Goal: Task Accomplishment & Management: Manage account settings

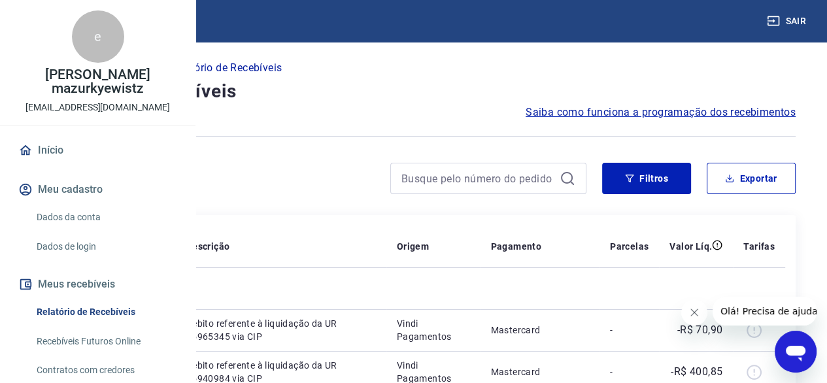
scroll to position [65, 0]
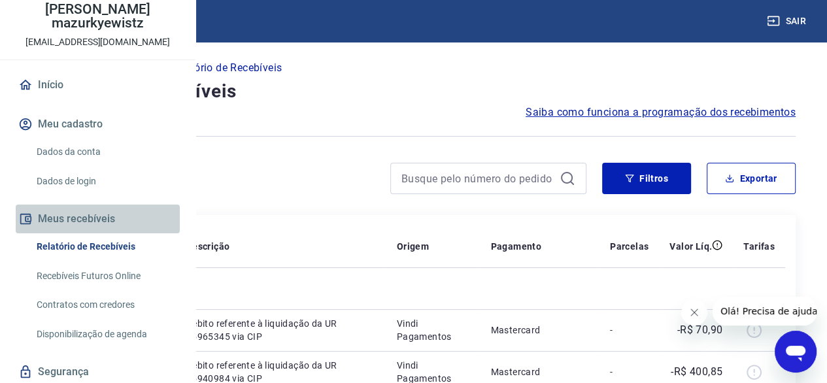
click at [97, 233] on button "Meus recebíveis" at bounding box center [98, 219] width 164 height 29
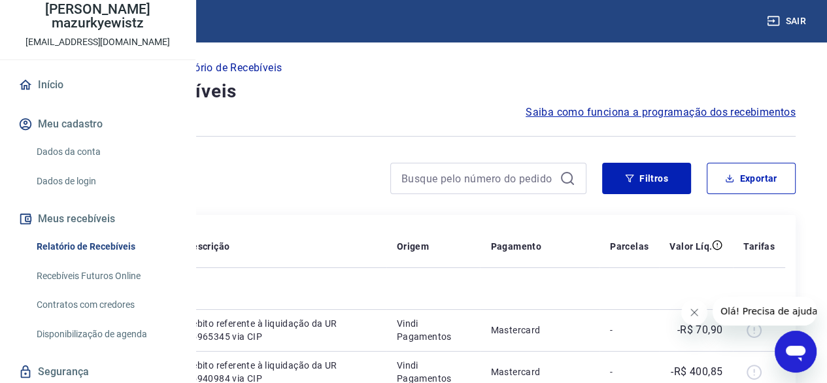
click at [113, 260] on link "Relatório de Recebíveis" at bounding box center [105, 246] width 148 height 27
click at [652, 178] on button "Filtros" at bounding box center [646, 178] width 89 height 31
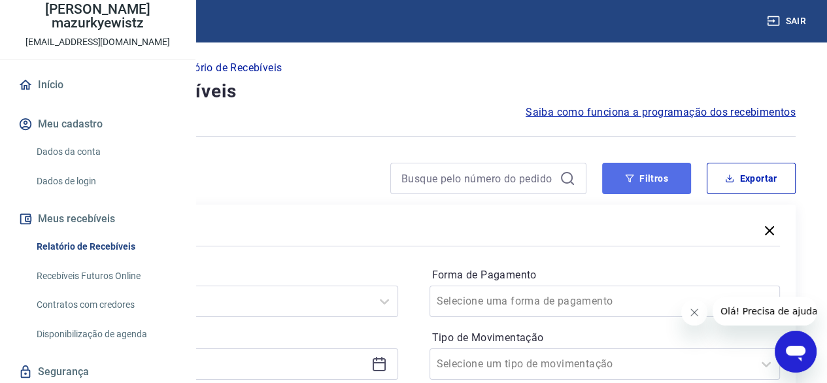
scroll to position [131, 0]
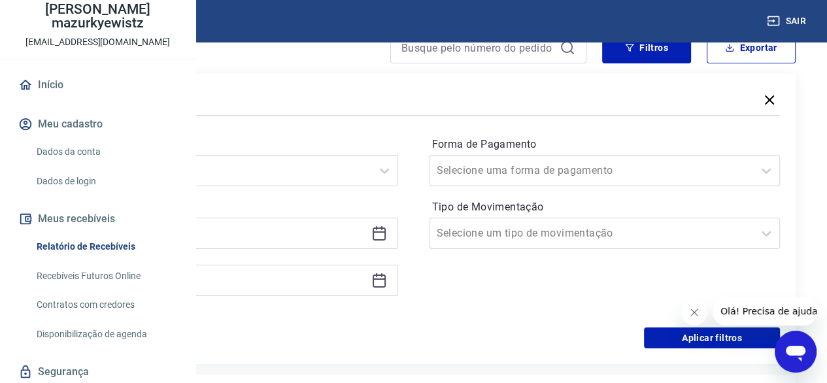
click at [387, 234] on icon at bounding box center [379, 234] width 16 height 16
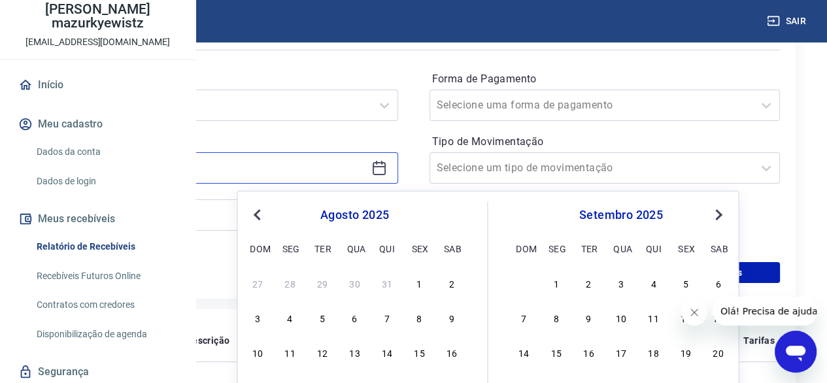
scroll to position [261, 0]
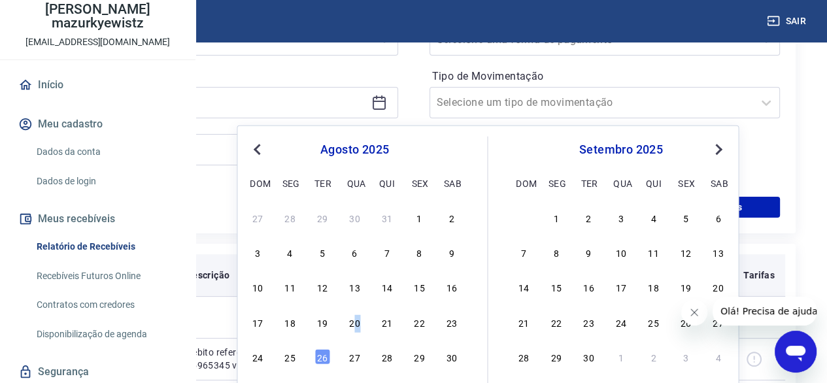
drag, startPoint x: 357, startPoint y: 320, endPoint x: 375, endPoint y: 277, distance: 47.2
click at [356, 320] on div "20" at bounding box center [354, 322] width 16 height 16
type input "[DATE]"
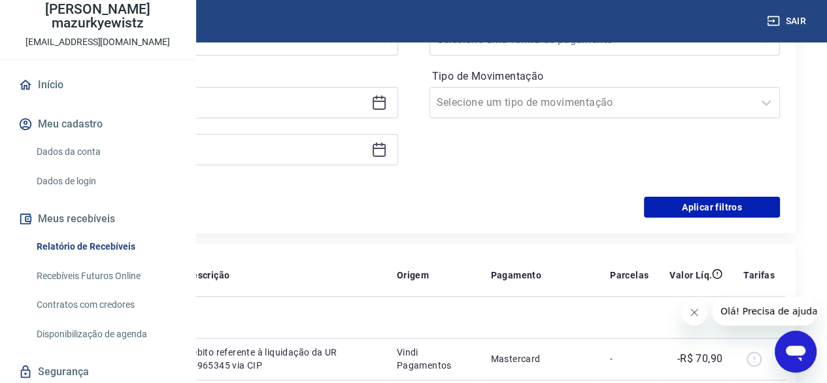
click at [386, 148] on icon at bounding box center [379, 148] width 13 height 1
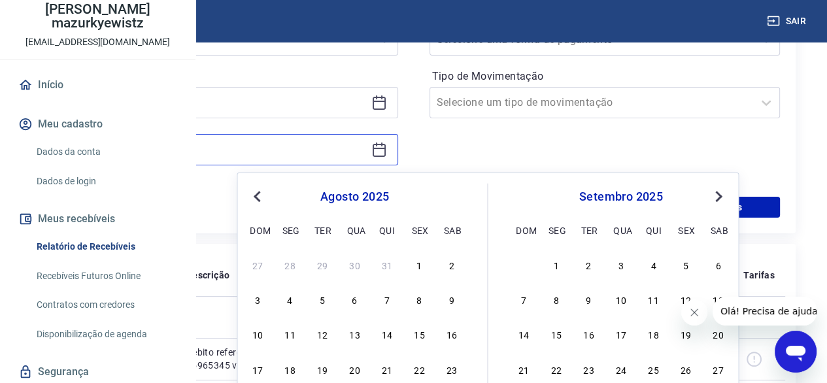
scroll to position [392, 0]
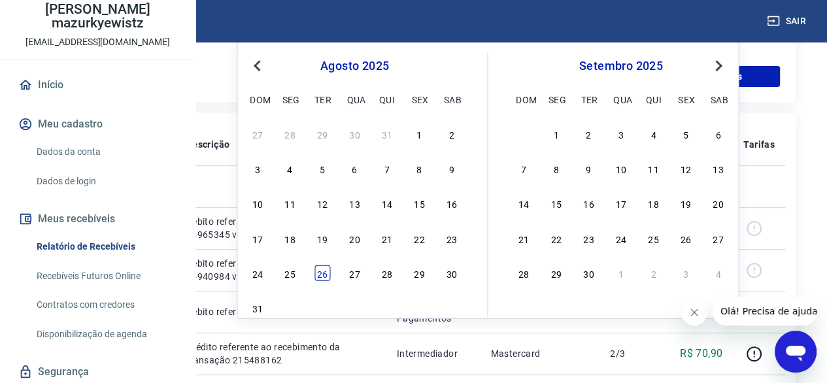
click at [324, 269] on div "26" at bounding box center [322, 273] width 16 height 16
type input "[DATE]"
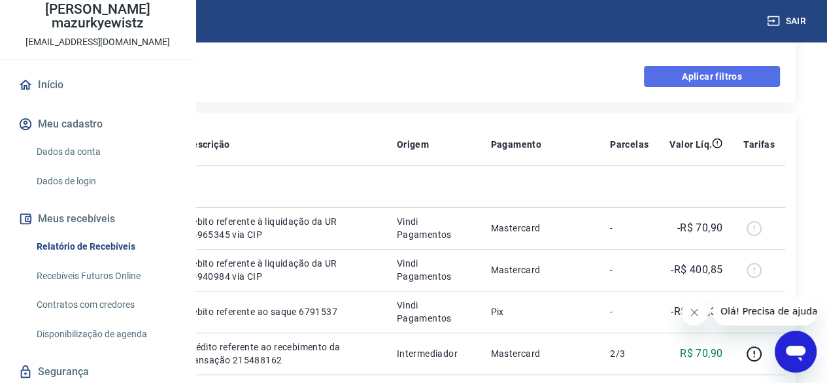
click at [715, 82] on button "Aplicar filtros" at bounding box center [712, 76] width 136 height 21
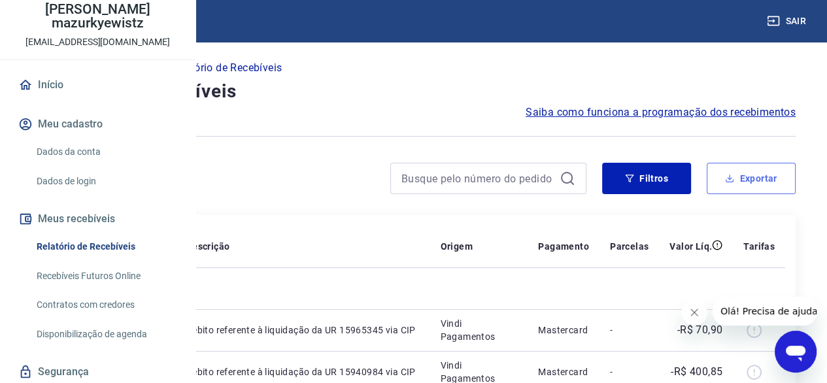
click at [761, 177] on button "Exportar" at bounding box center [751, 178] width 89 height 31
type input "[DATE]"
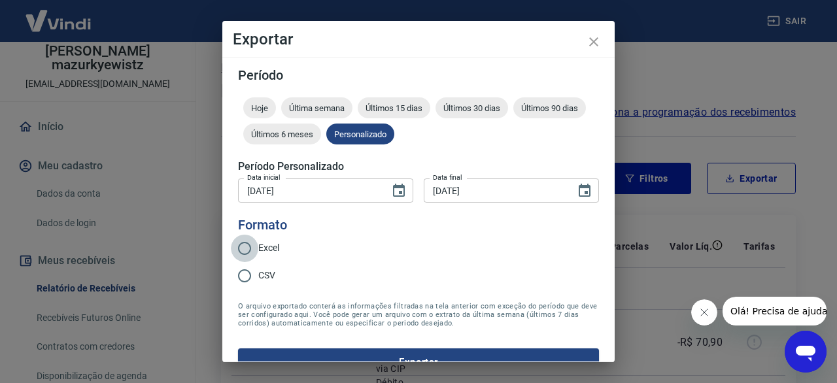
click at [243, 252] on input "Excel" at bounding box center [244, 248] width 27 height 27
radio input "true"
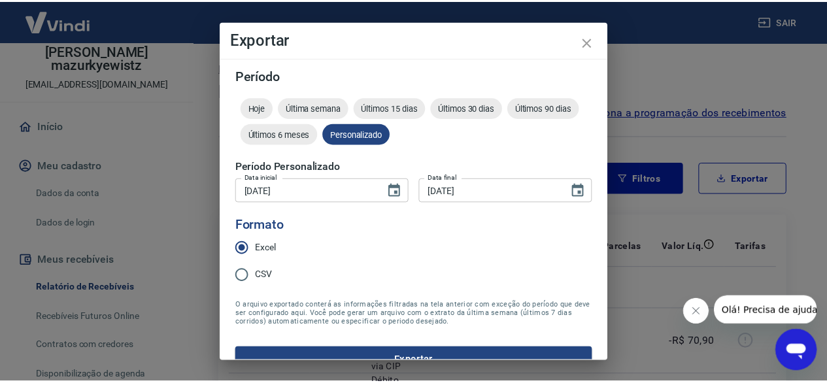
scroll to position [25, 0]
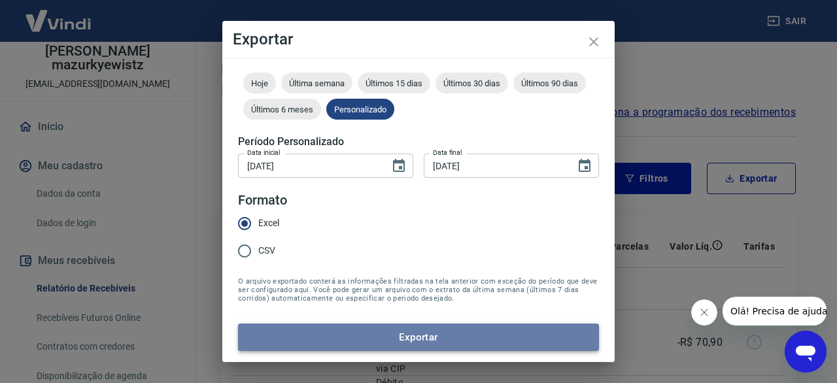
click at [437, 337] on button "Exportar" at bounding box center [418, 337] width 361 height 27
